Goal: Task Accomplishment & Management: Complete application form

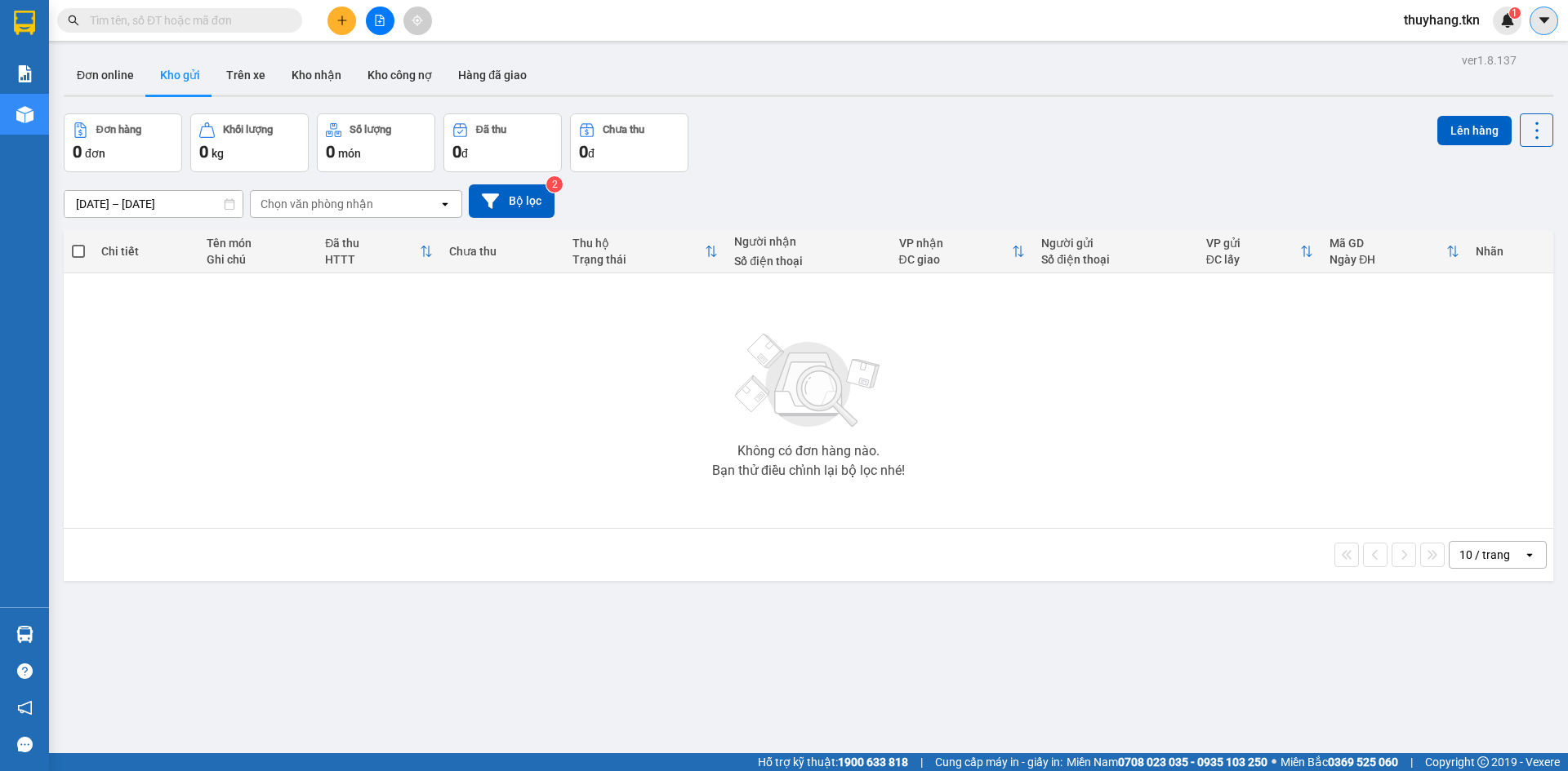
click at [1549, 24] on icon "caret-down" at bounding box center [1544, 20] width 15 height 15
click at [1315, 87] on div "Đơn online Kho gửi Trên xe Kho nhận Kho công nợ Hàng đã giao" at bounding box center [808, 77] width 1490 height 43
click at [1443, 27] on span "thuyhang.tkn" at bounding box center [1442, 20] width 102 height 20
click at [1428, 54] on span "Đăng xuất" at bounding box center [1448, 50] width 69 height 18
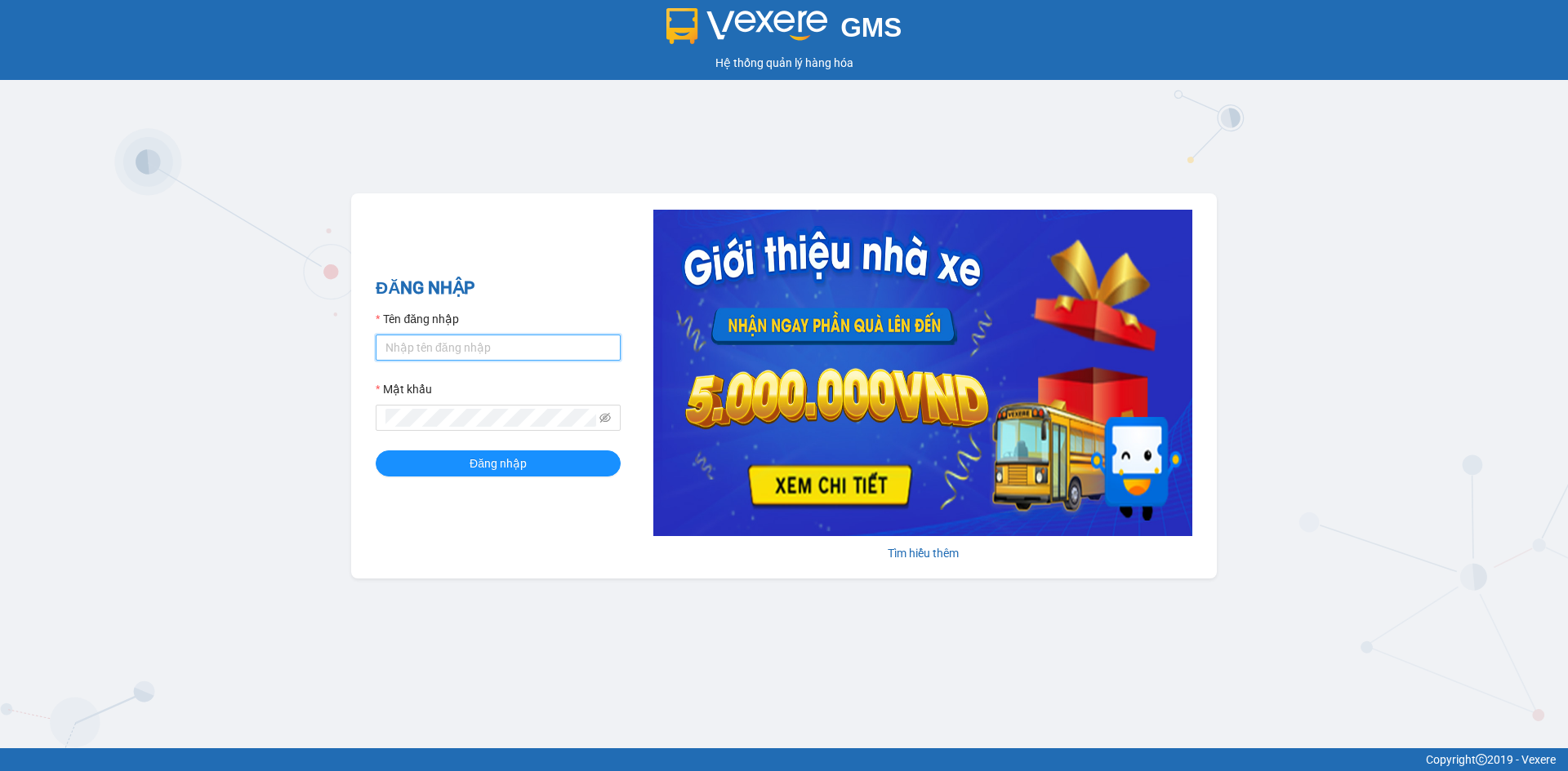
type input "nhatlinh.tkn"
click at [517, 370] on form "Tên đăng nhập nhatlinh.tkn Mật khẩu Đăng nhập" at bounding box center [498, 393] width 245 height 167
click at [519, 358] on input "nhatlinh.tkn" at bounding box center [498, 347] width 245 height 26
click at [329, 243] on div "GMS Hệ thống quản lý hàng hóa ĐĂNG NHẬP Tên đăng nhập nhatlinh.tkn Mật khẩu Đăn…" at bounding box center [784, 374] width 1568 height 749
drag, startPoint x: 455, startPoint y: 345, endPoint x: 345, endPoint y: 351, distance: 110.2
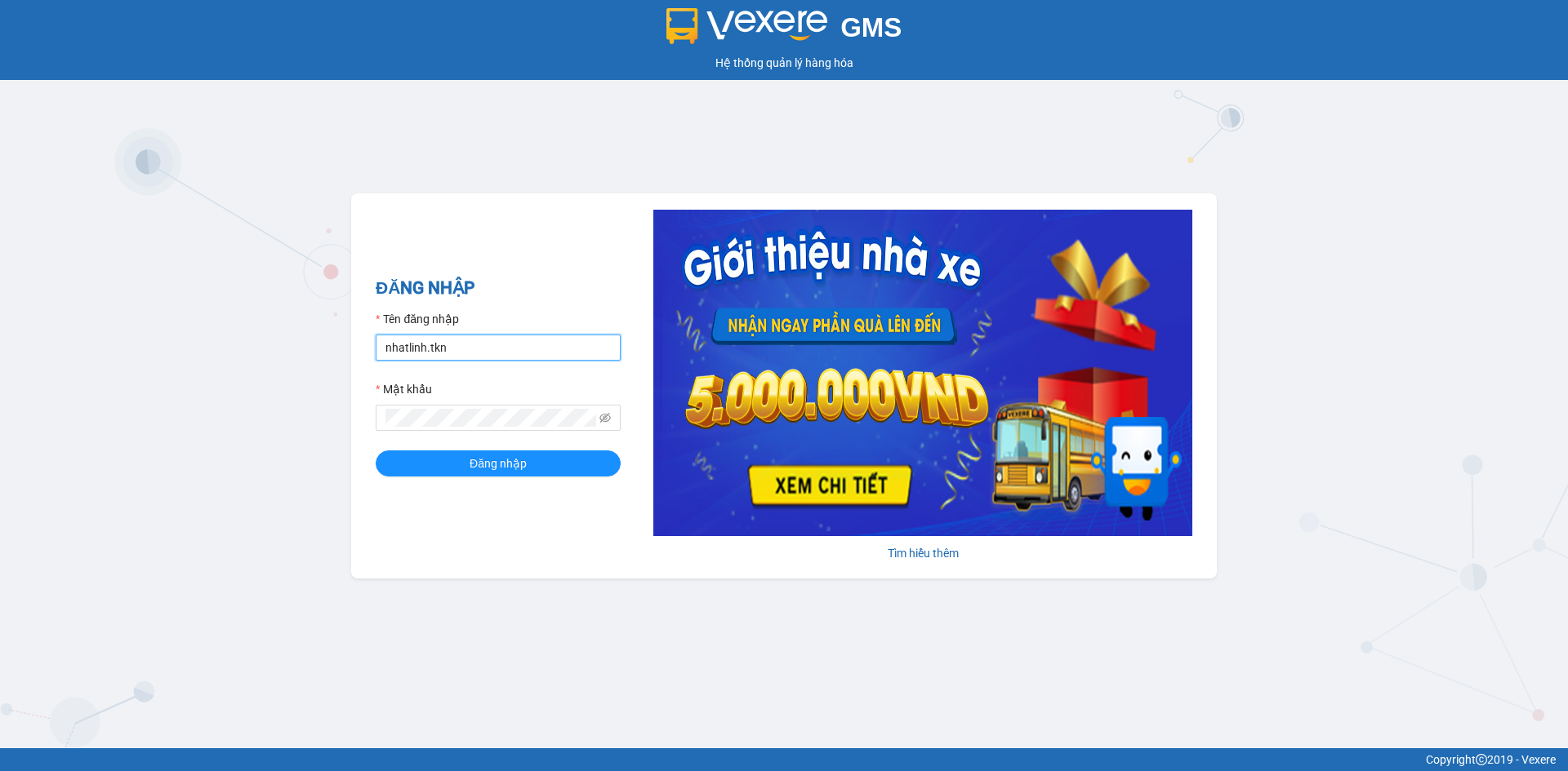
click at [345, 351] on div "GMS Hệ thống quản lý hàng hóa ĐĂNG NHẬP Tên đăng nhập nhatlinh.tkn Mật khẩu Đăn…" at bounding box center [784, 374] width 1568 height 749
type input "hangnga.tkn"
click at [485, 466] on span "Đăng nhập" at bounding box center [498, 463] width 57 height 18
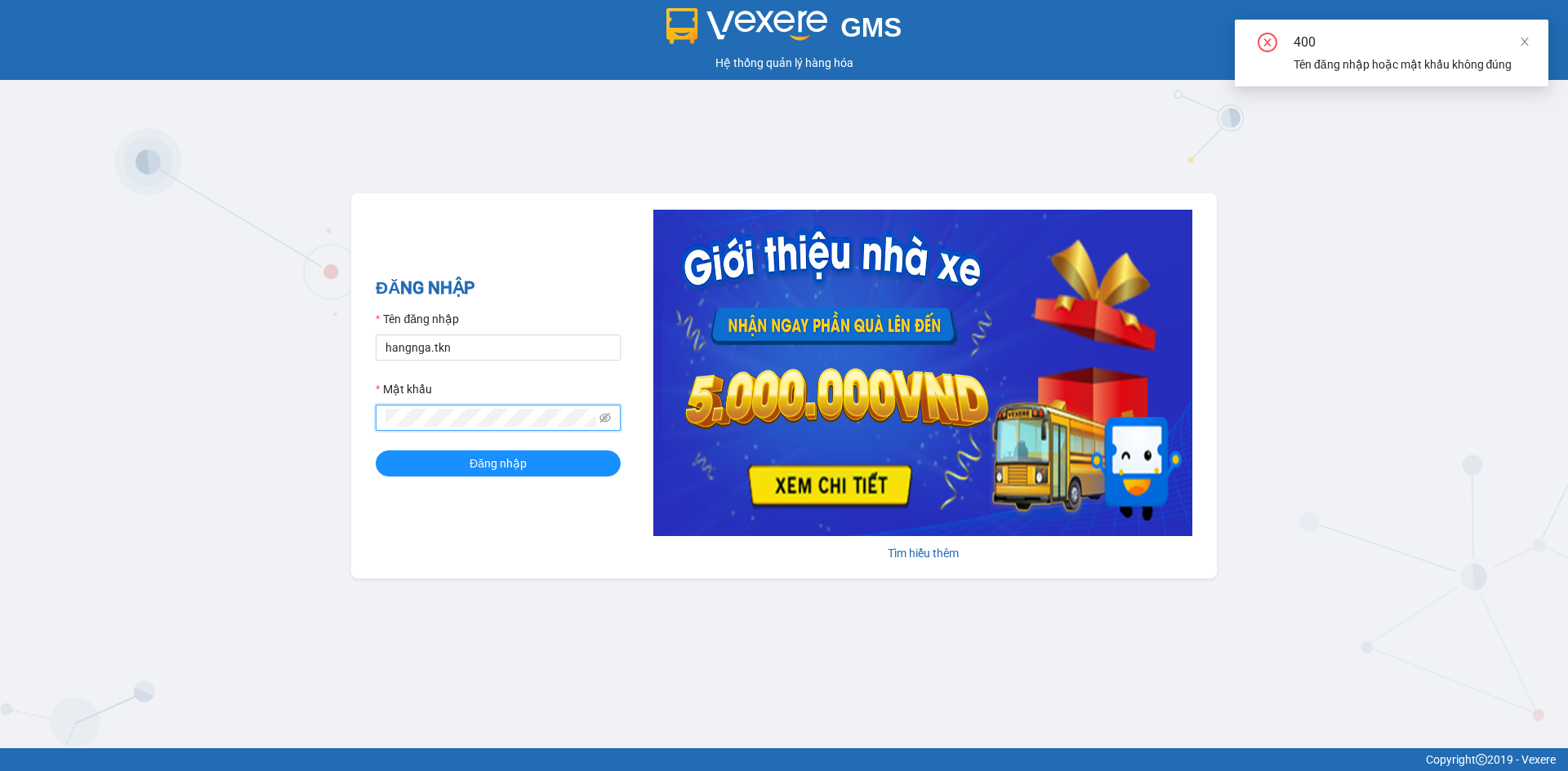
click at [379, 426] on span at bounding box center [498, 418] width 245 height 26
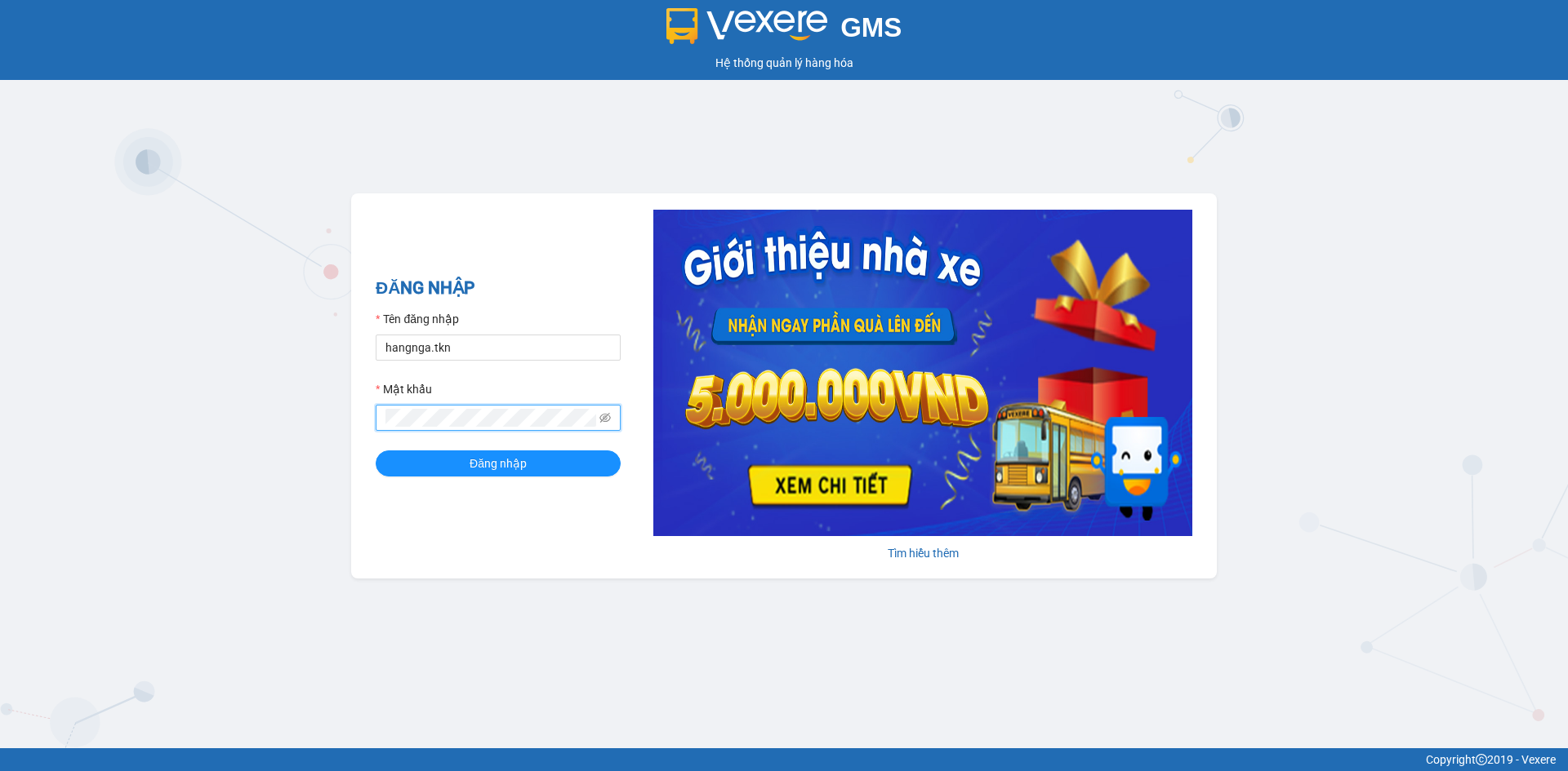
click at [375, 451] on button "Đăng nhập" at bounding box center [498, 464] width 245 height 26
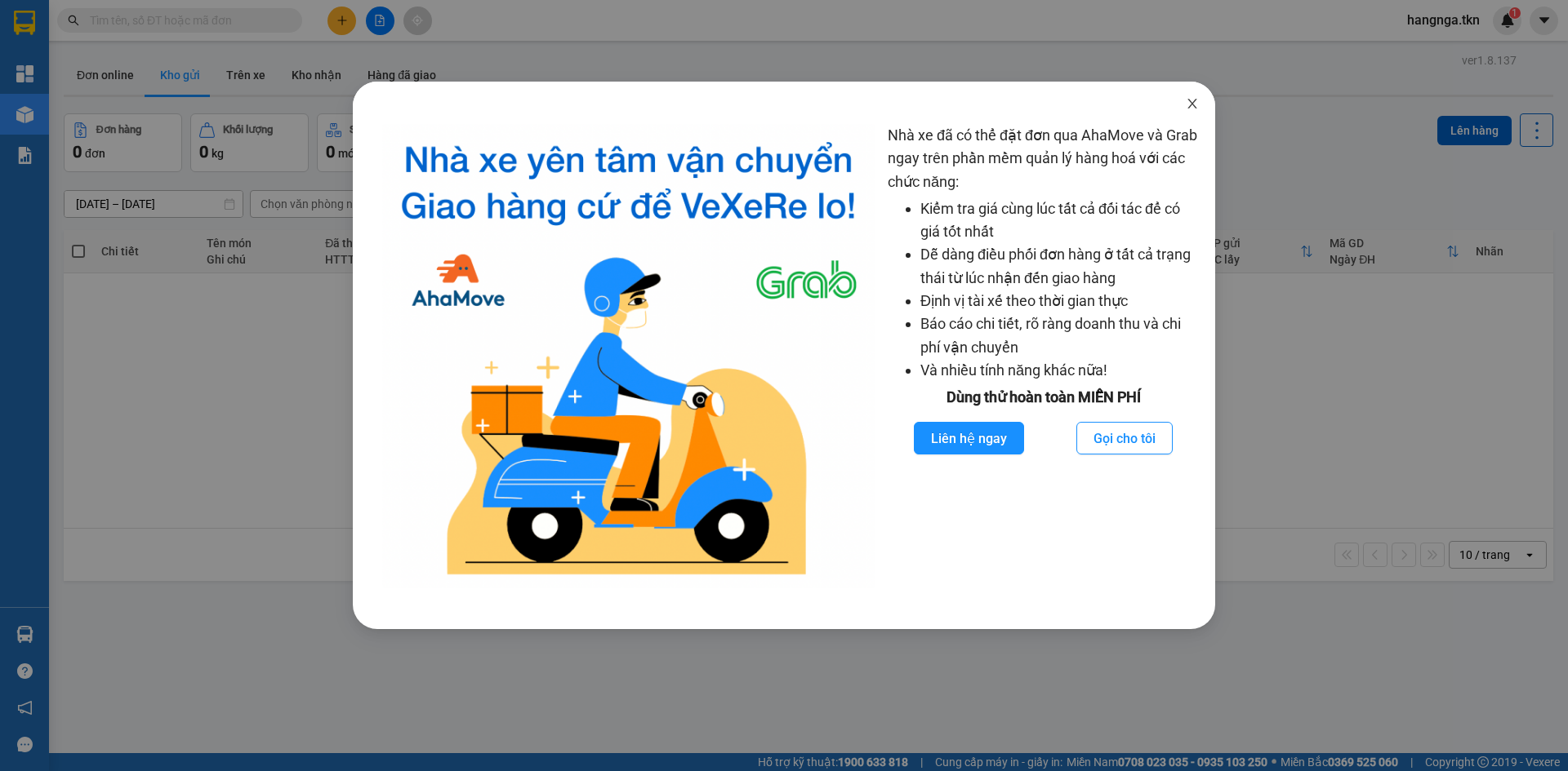
click at [1194, 101] on icon "close" at bounding box center [1193, 103] width 13 height 13
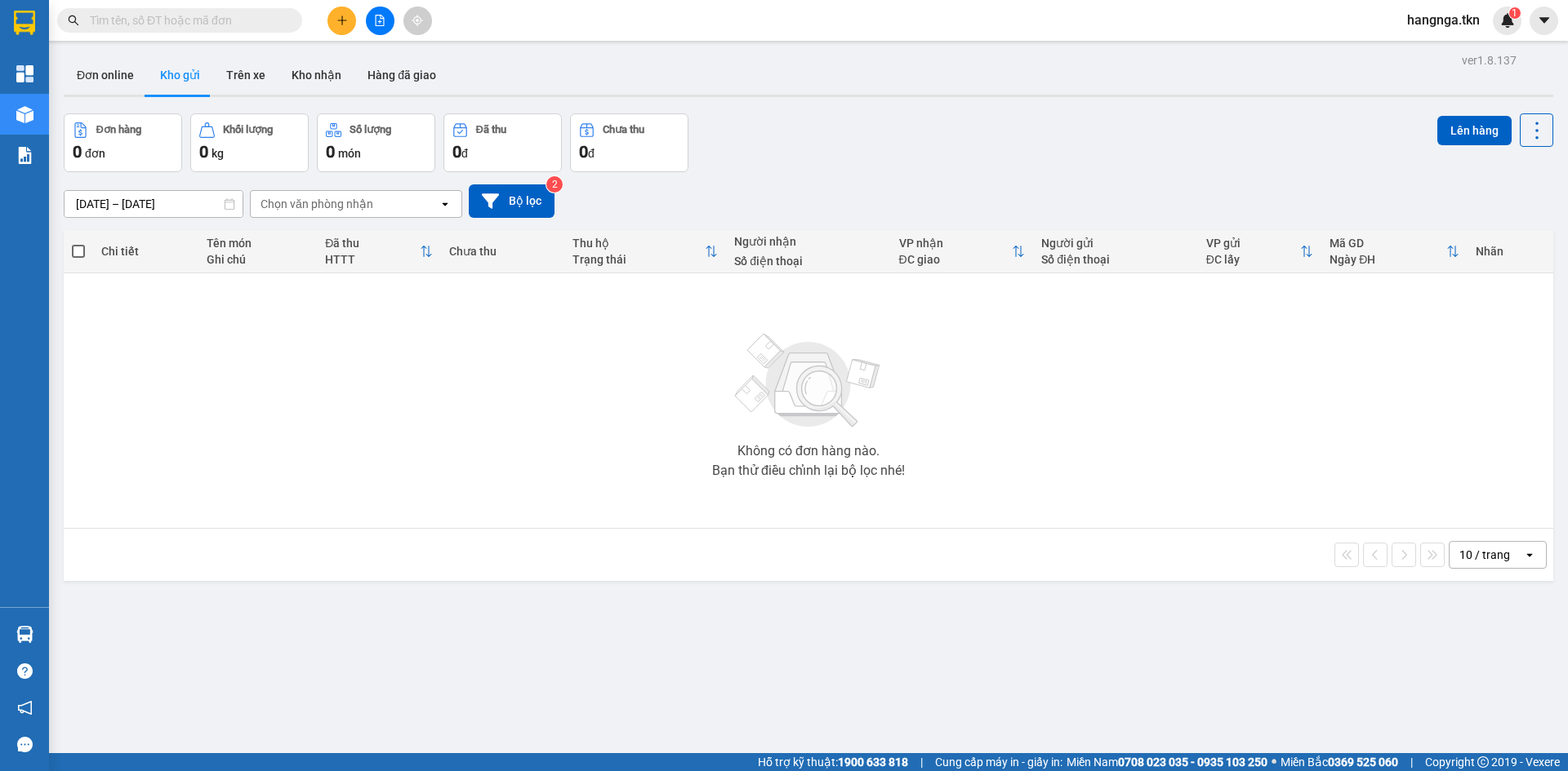
drag, startPoint x: 746, startPoint y: 572, endPoint x: 330, endPoint y: 564, distance: 416.1
click at [731, 575] on div "10 / trang open" at bounding box center [808, 555] width 1490 height 52
click at [347, 27] on button at bounding box center [341, 20] width 29 height 29
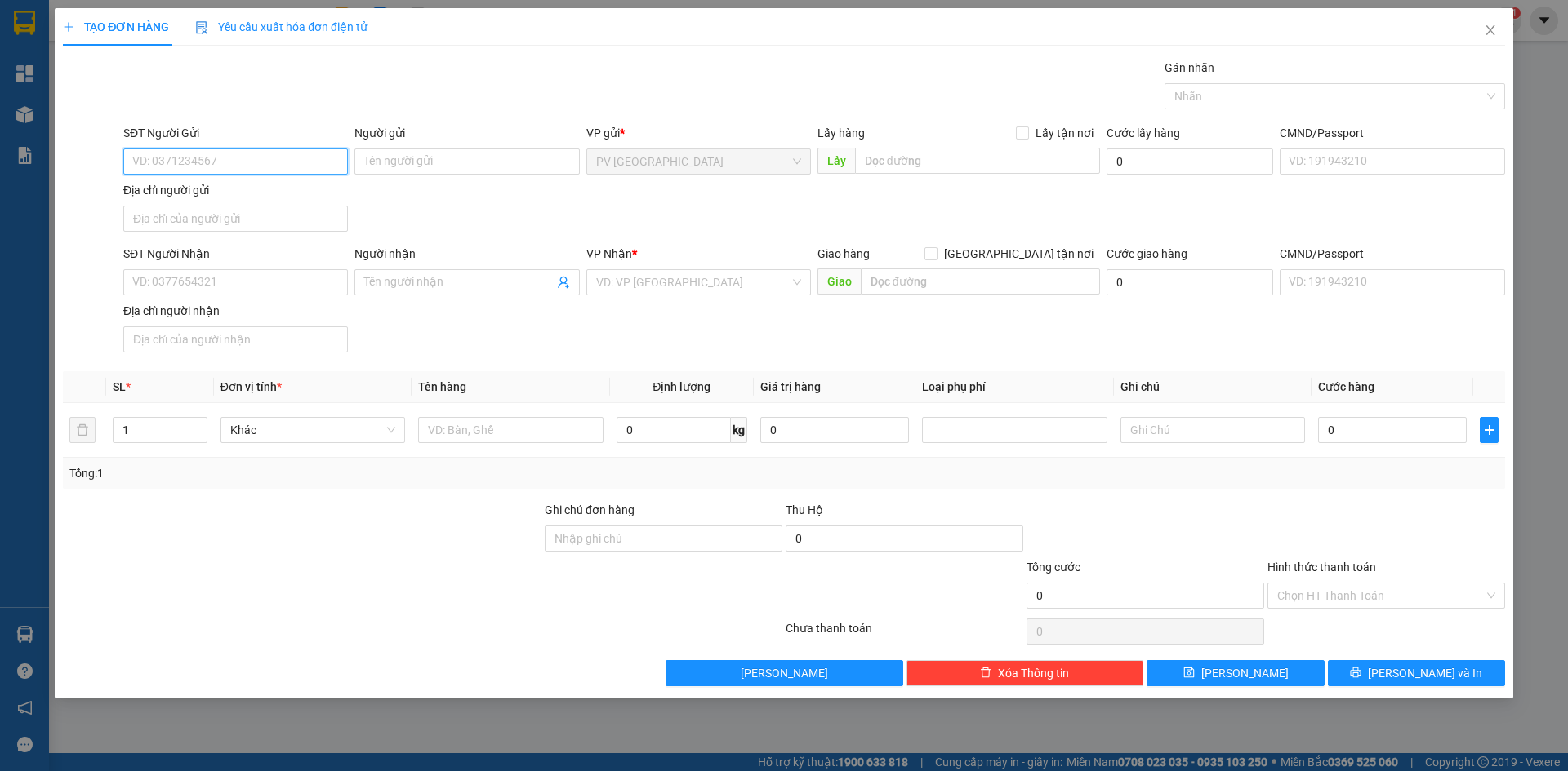
click at [252, 150] on input "SĐT Người Gửi" at bounding box center [235, 162] width 225 height 26
type input "0913822228"
click at [241, 191] on div "0913822228 - NAM" at bounding box center [236, 194] width 205 height 18
type input "NAM"
type input "0792820299"
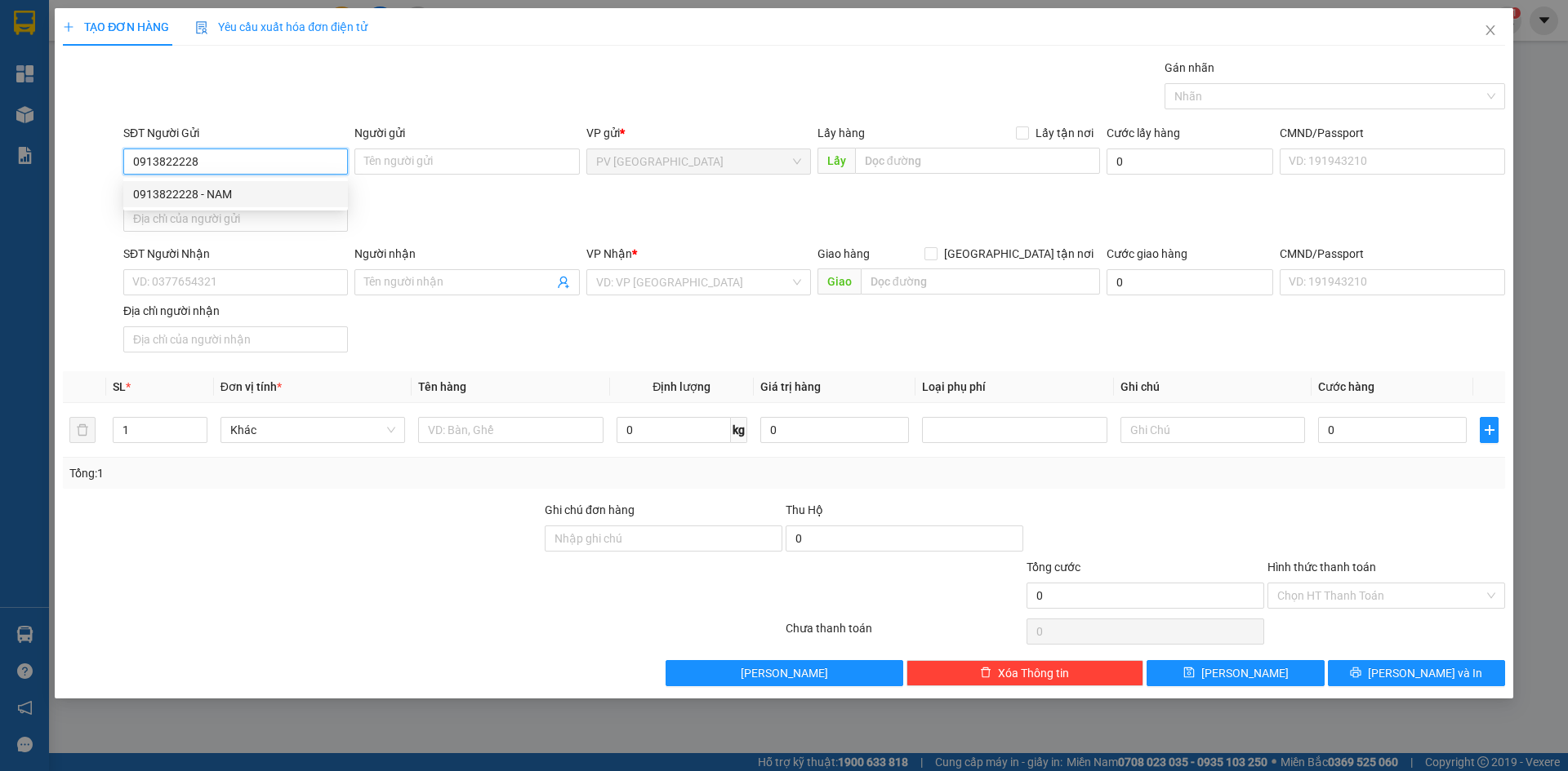
type input "QUYNH ANH"
type input "40.000"
type input "0913822228"
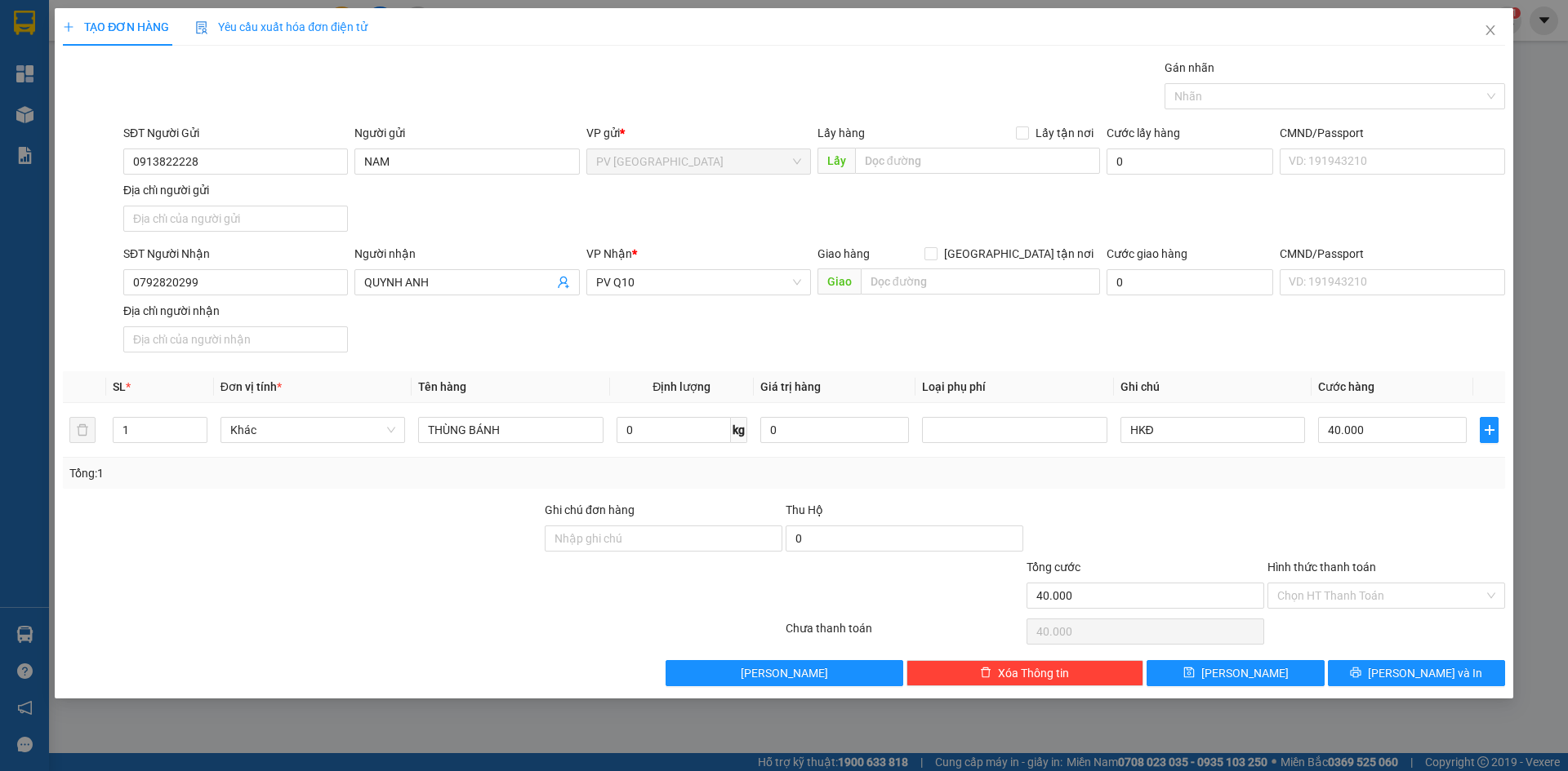
click at [392, 534] on div at bounding box center [302, 529] width 482 height 57
click at [552, 440] on input "THÙNG BÁNH" at bounding box center [511, 430] width 184 height 26
type input "THÙNG THỰC PHẨM"
drag, startPoint x: 1187, startPoint y: 80, endPoint x: 1191, endPoint y: 128, distance: 48.2
click at [1187, 81] on div "Gán nhãn" at bounding box center [1334, 71] width 340 height 24
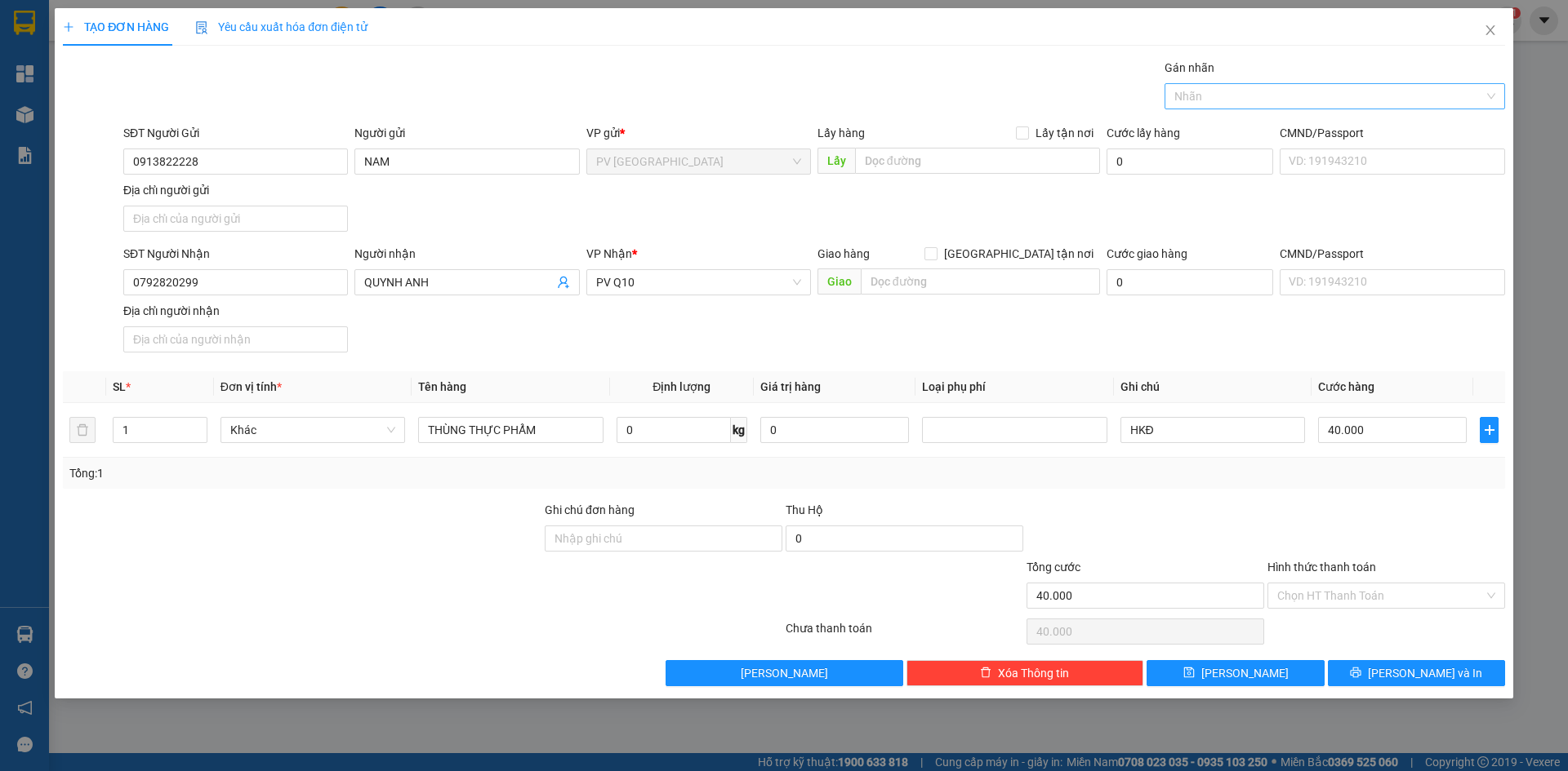
click at [1216, 96] on div at bounding box center [1326, 96] width 316 height 20
click at [1223, 126] on div "THỰC PHẨM" at bounding box center [1334, 128] width 320 height 18
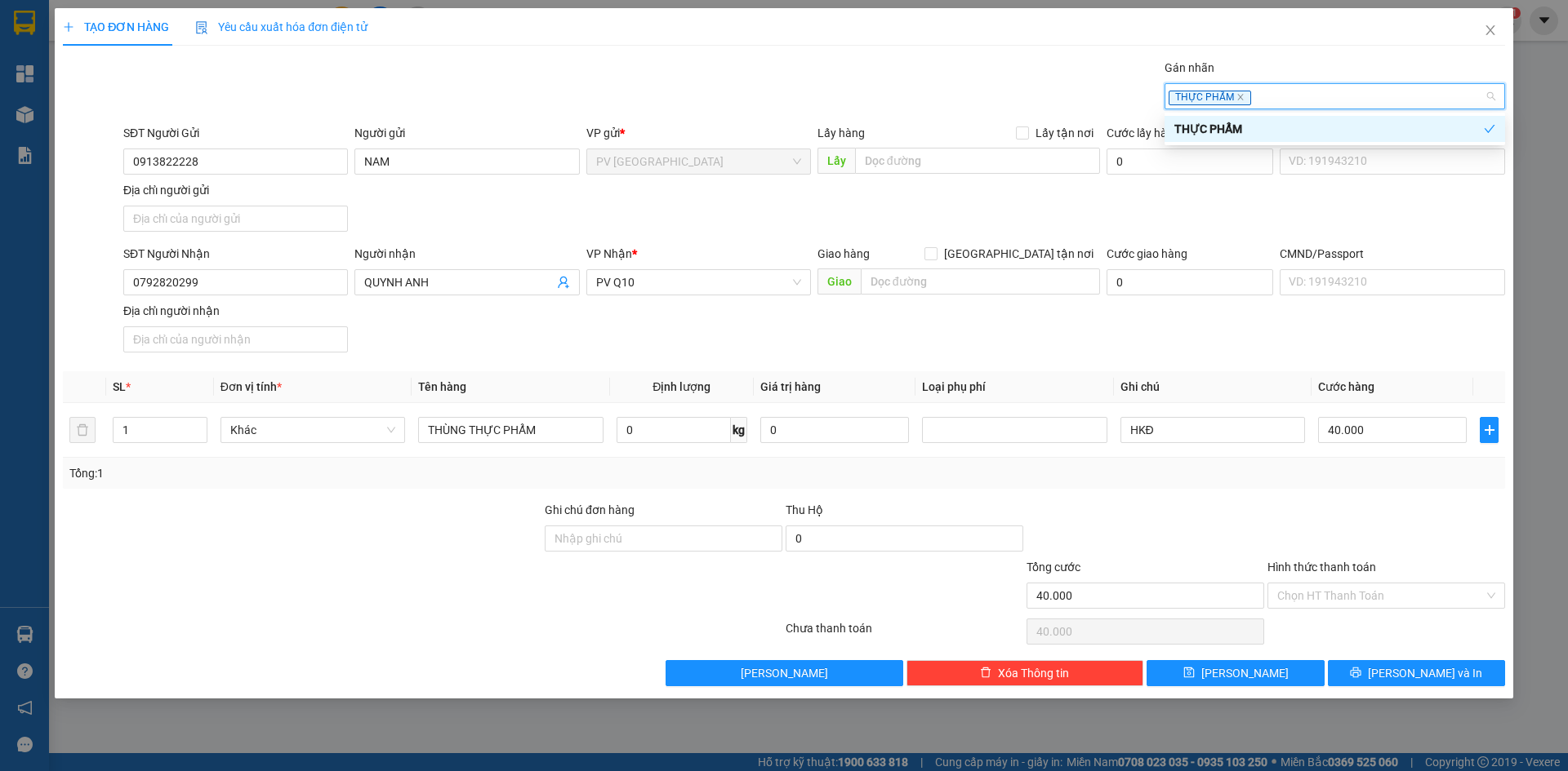
click at [1051, 216] on div "SĐT Người Gửi 0913822228 Người gửi NAM VP gửi * PV Hòa Thành Lấy hàng Lấy tận n…" at bounding box center [814, 181] width 1388 height 115
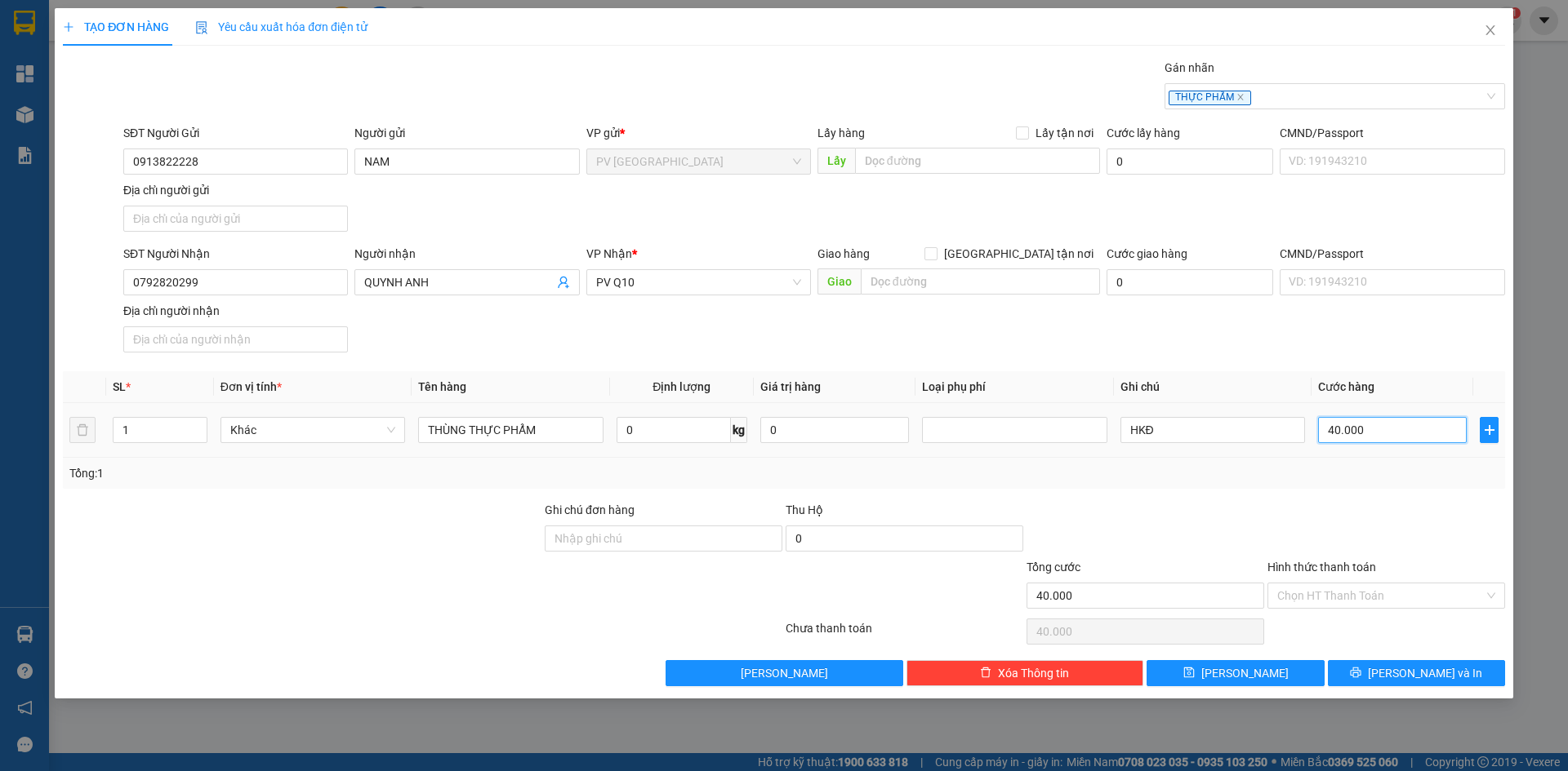
click at [1378, 427] on input "40.000" at bounding box center [1393, 430] width 149 height 26
type input "0"
type input "3"
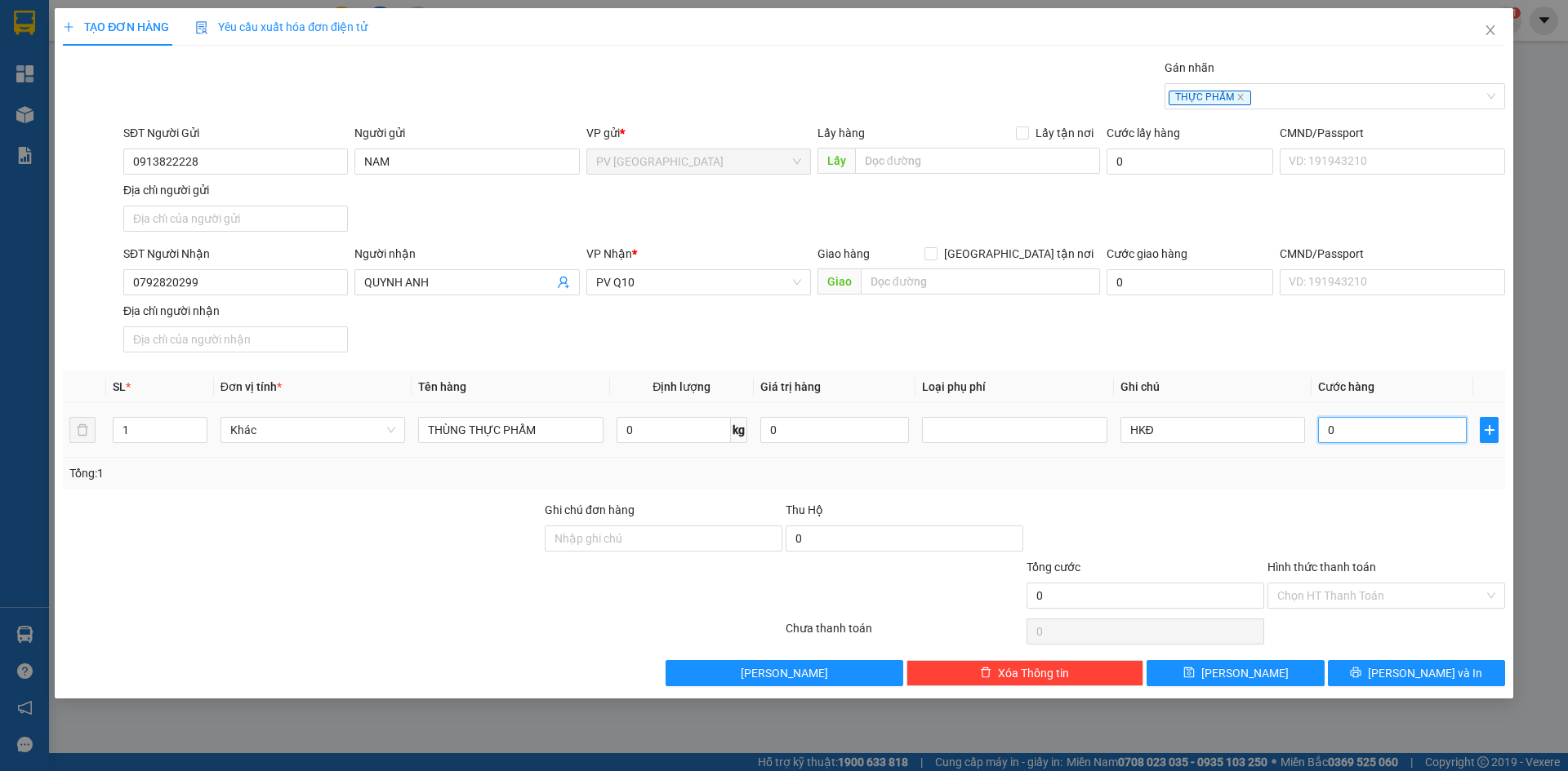
type input "3"
type input "03"
type input "30"
type input "030"
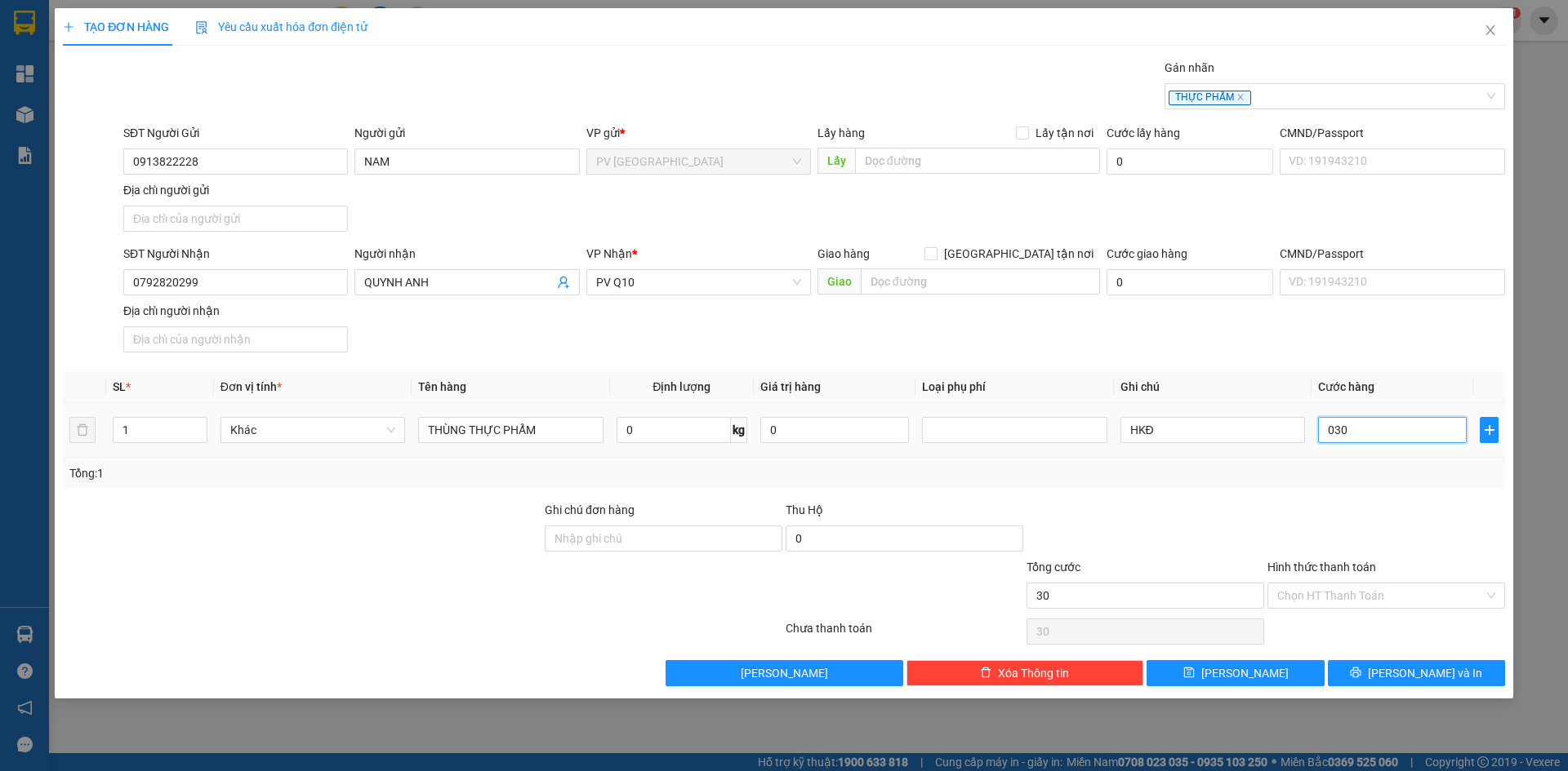
type input "300"
type input "0.300"
type input "3.000"
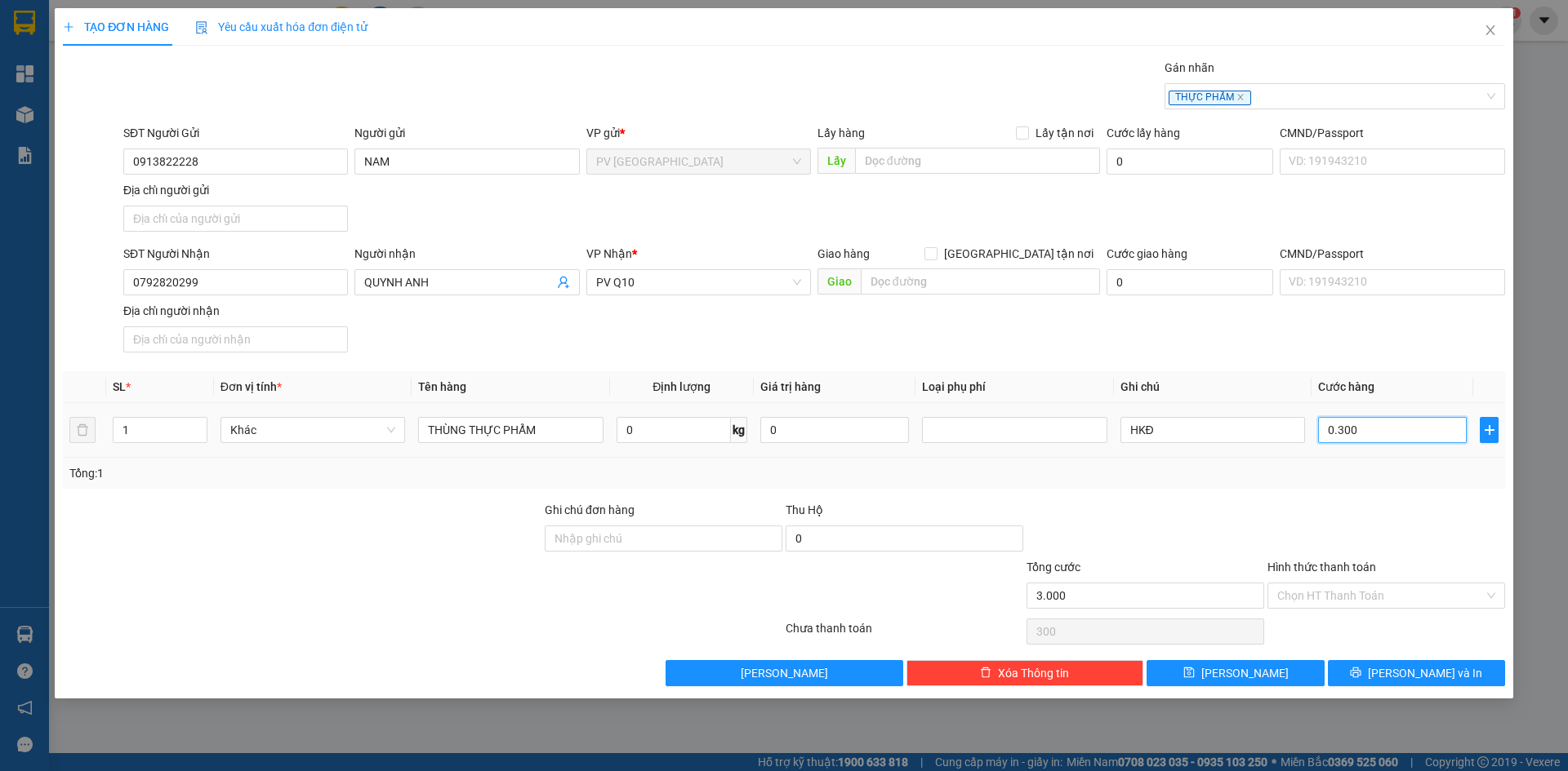
type input "03.000"
type input "30.000"
click at [1153, 425] on input "HKĐ" at bounding box center [1212, 430] width 184 height 26
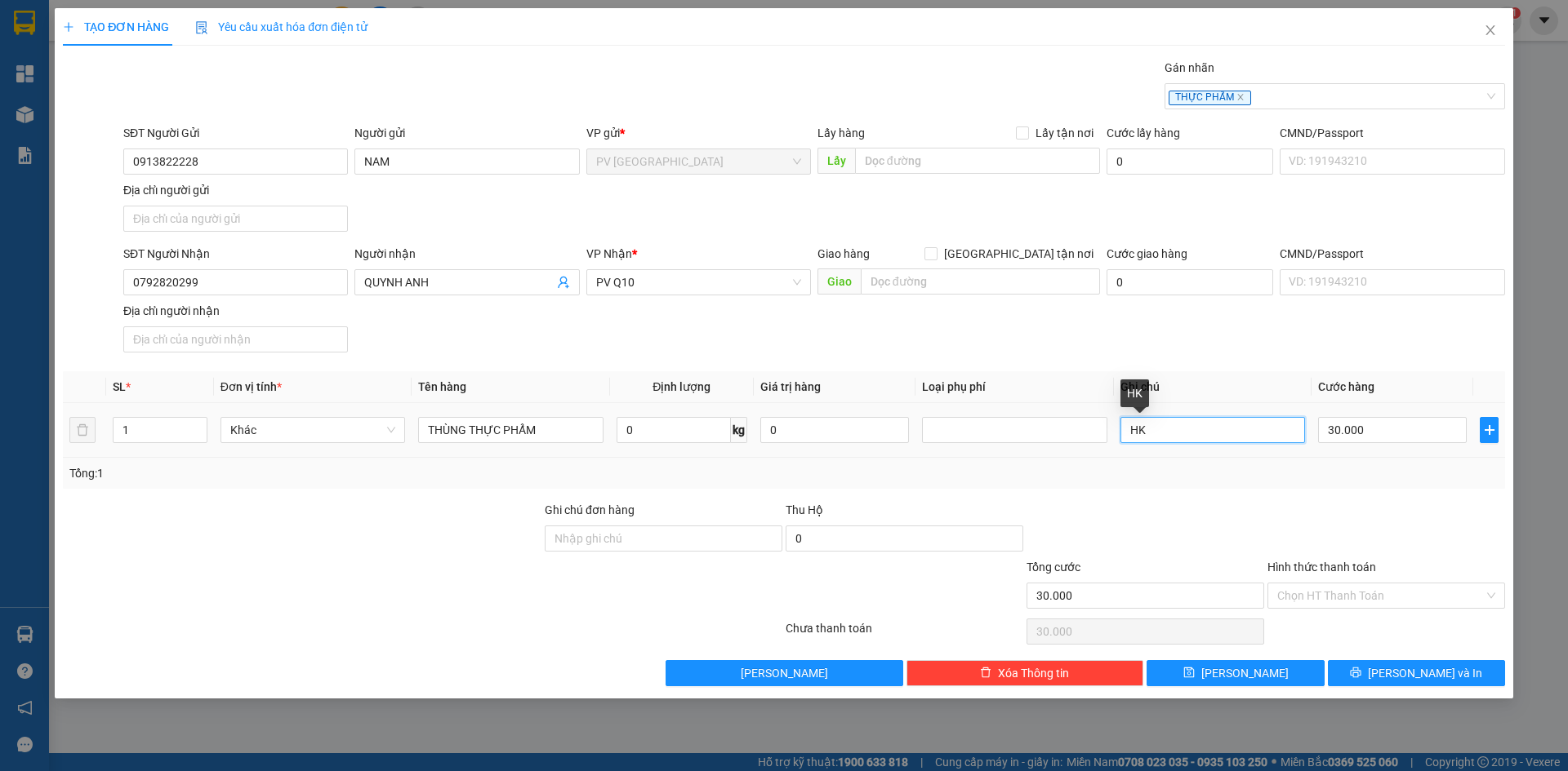
type input "H"
type input "HƯ KHÔNG ĐỀN"
click at [1190, 519] on div at bounding box center [1145, 529] width 241 height 57
click at [1360, 598] on input "Hình thức thanh toán" at bounding box center [1381, 596] width 207 height 24
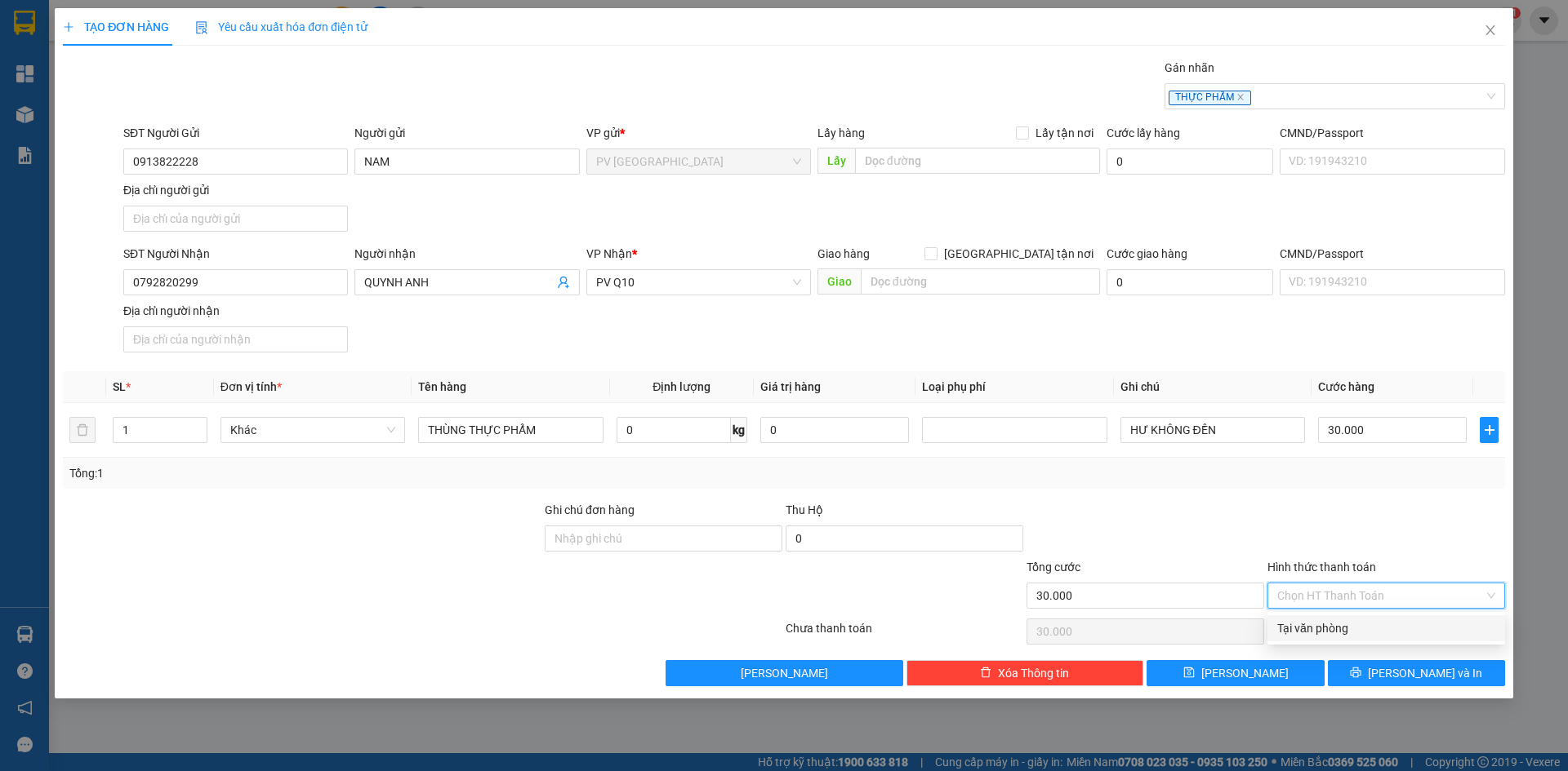
click at [1316, 627] on div "Tại văn phòng" at bounding box center [1386, 628] width 218 height 18
type input "0"
click at [1302, 518] on div at bounding box center [1385, 529] width 241 height 57
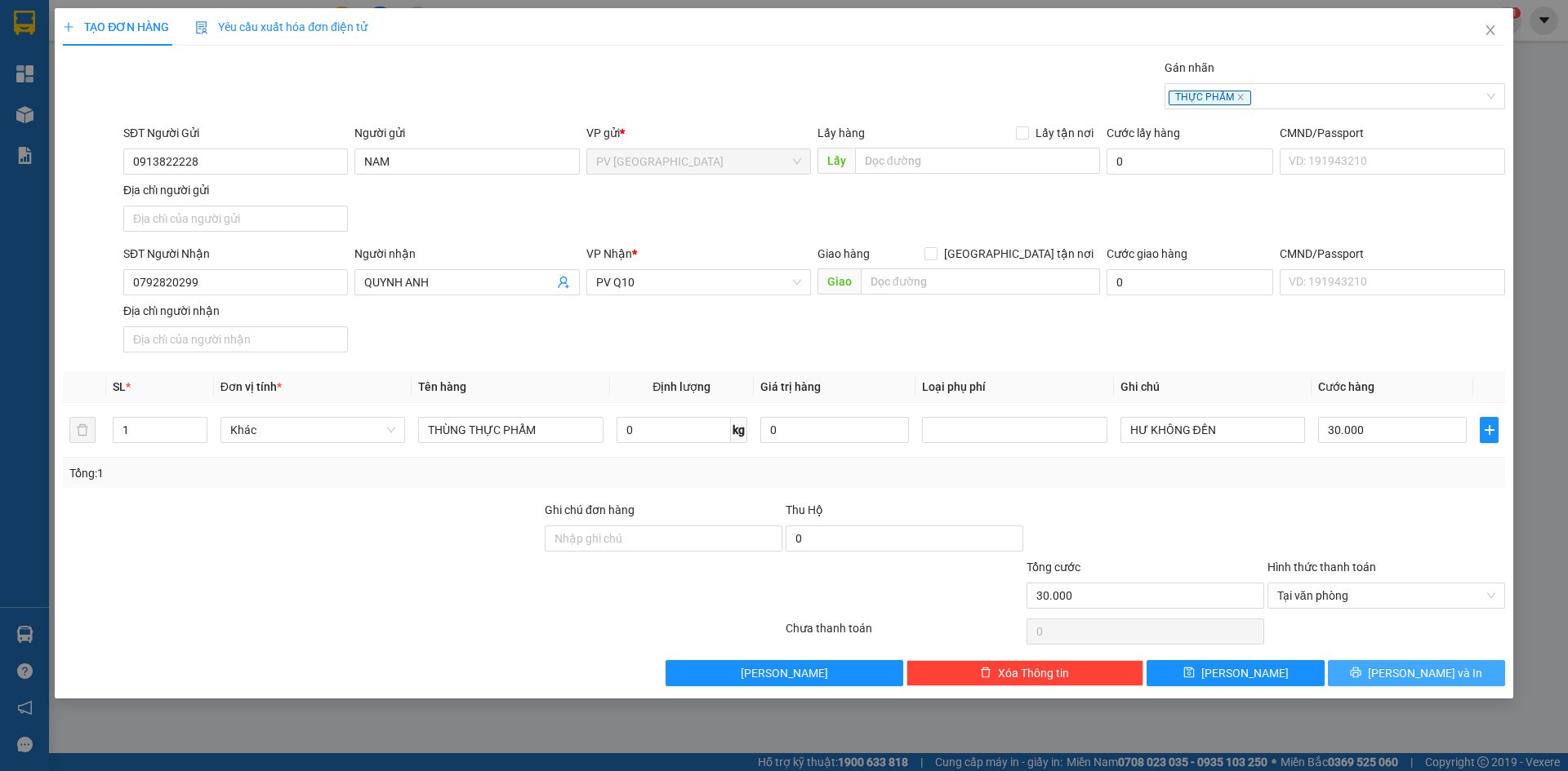
click at [1363, 676] on button "Lưu và In" at bounding box center [1416, 673] width 177 height 26
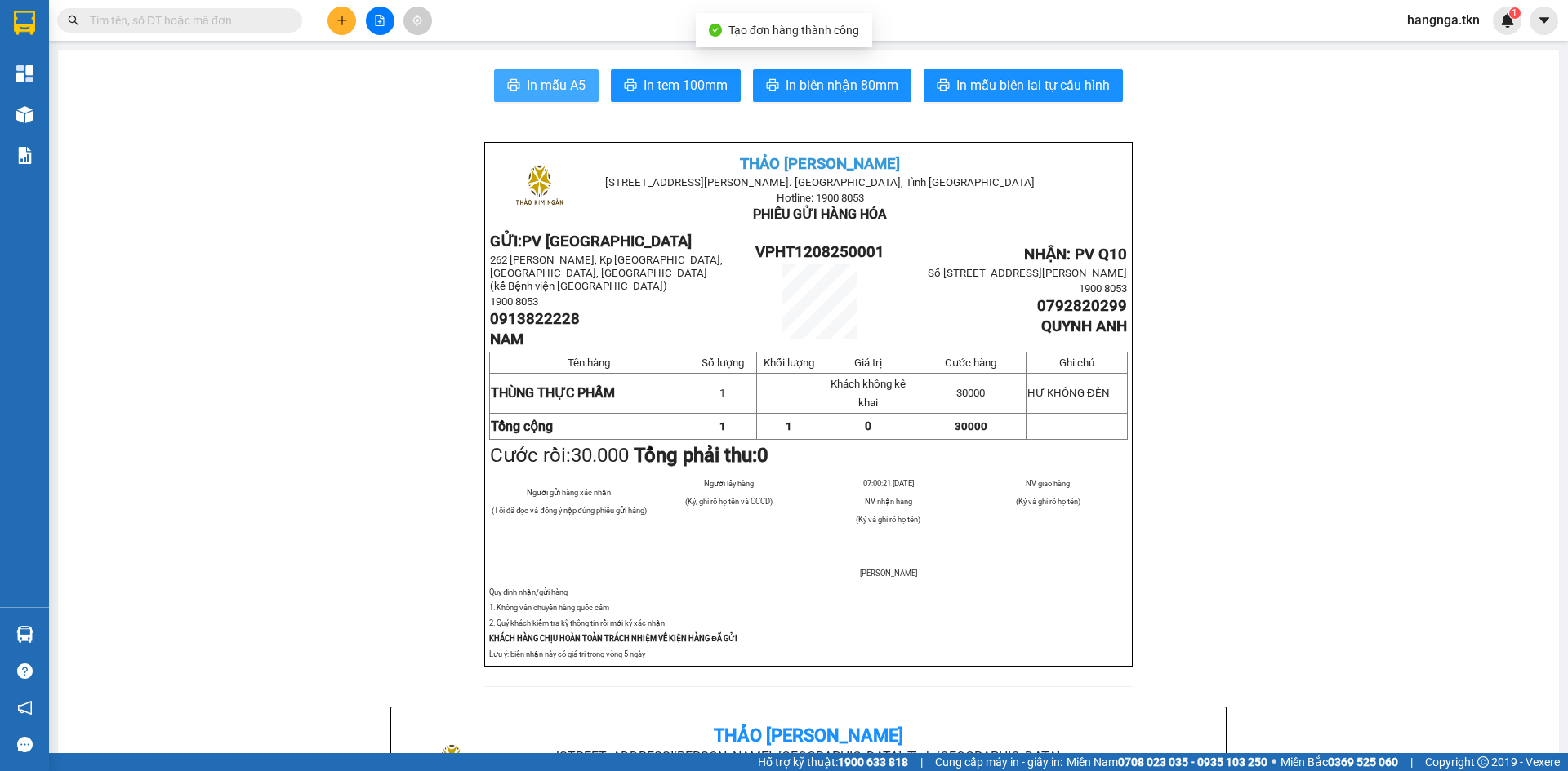
click at [547, 92] on span "In mẫu A5" at bounding box center [555, 86] width 59 height 20
